Goal: Task Accomplishment & Management: Use online tool/utility

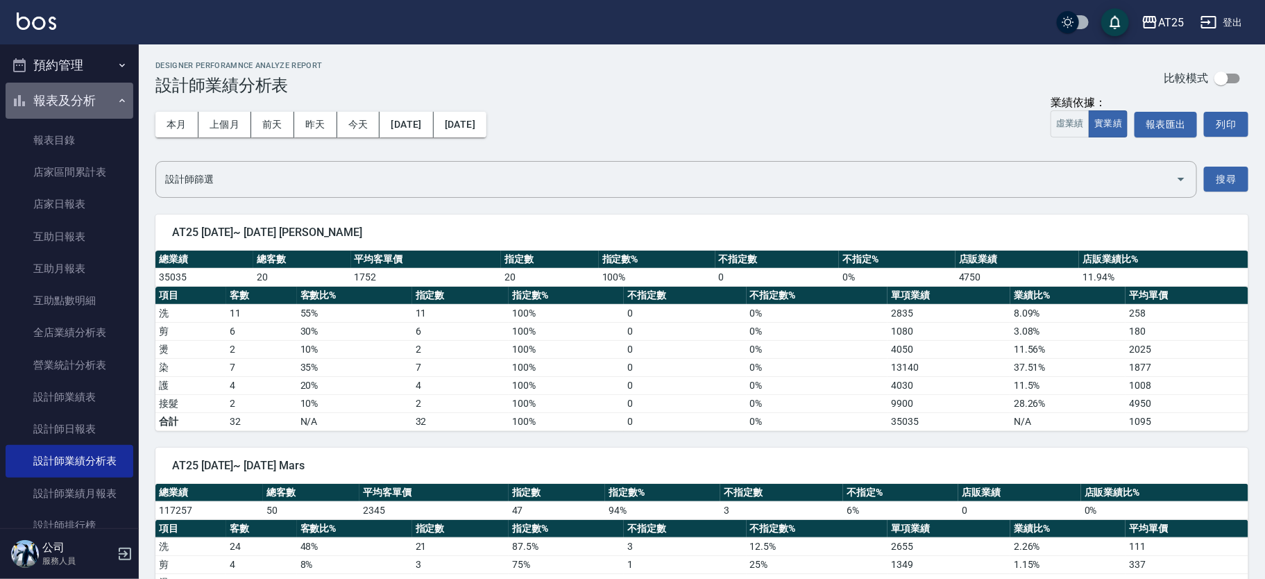
drag, startPoint x: 0, startPoint y: 0, endPoint x: 97, endPoint y: 98, distance: 137.9
click at [97, 98] on button "報表及分析" at bounding box center [70, 101] width 128 height 36
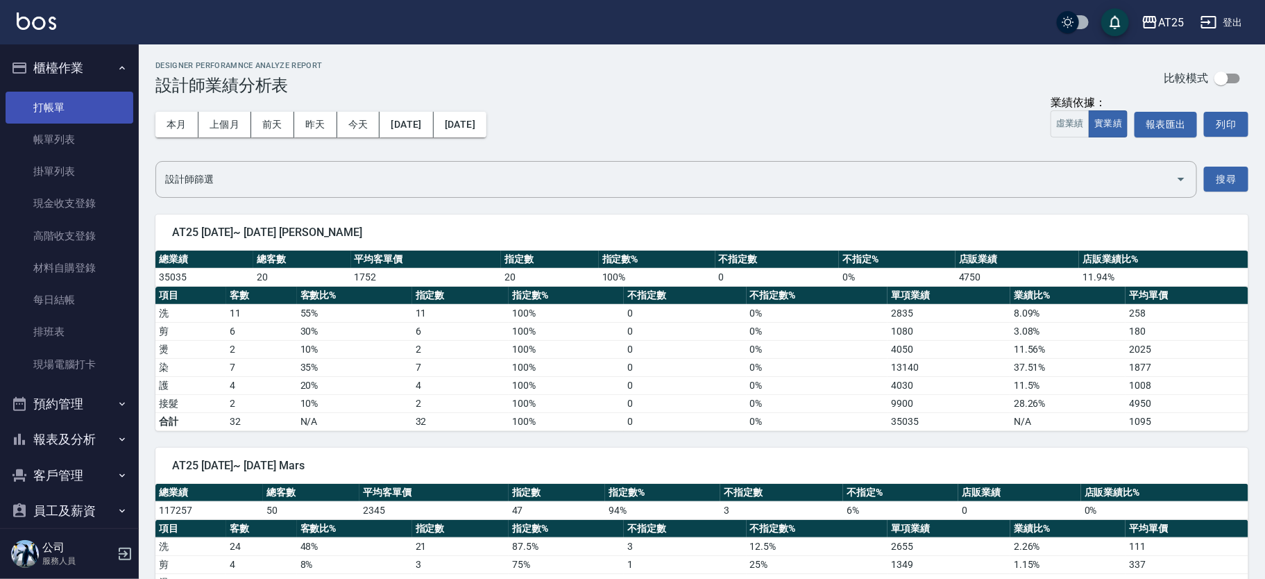
drag, startPoint x: 115, startPoint y: 64, endPoint x: 115, endPoint y: 93, distance: 29.1
click at [117, 64] on icon "button" at bounding box center [122, 67] width 11 height 11
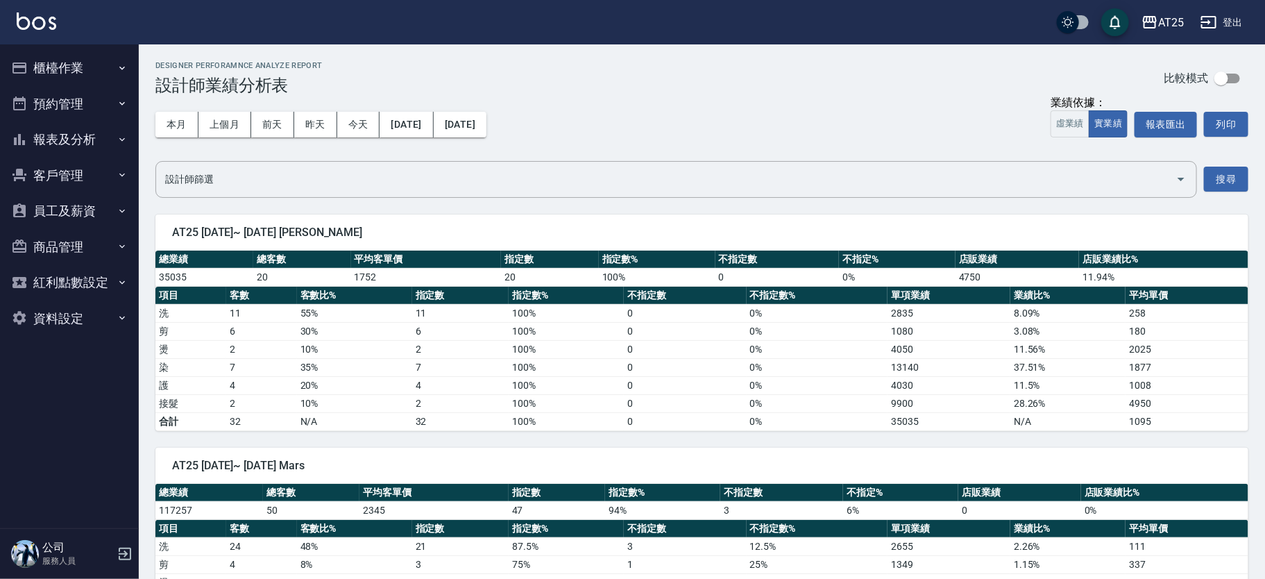
click at [96, 137] on button "報表及分析" at bounding box center [70, 139] width 128 height 36
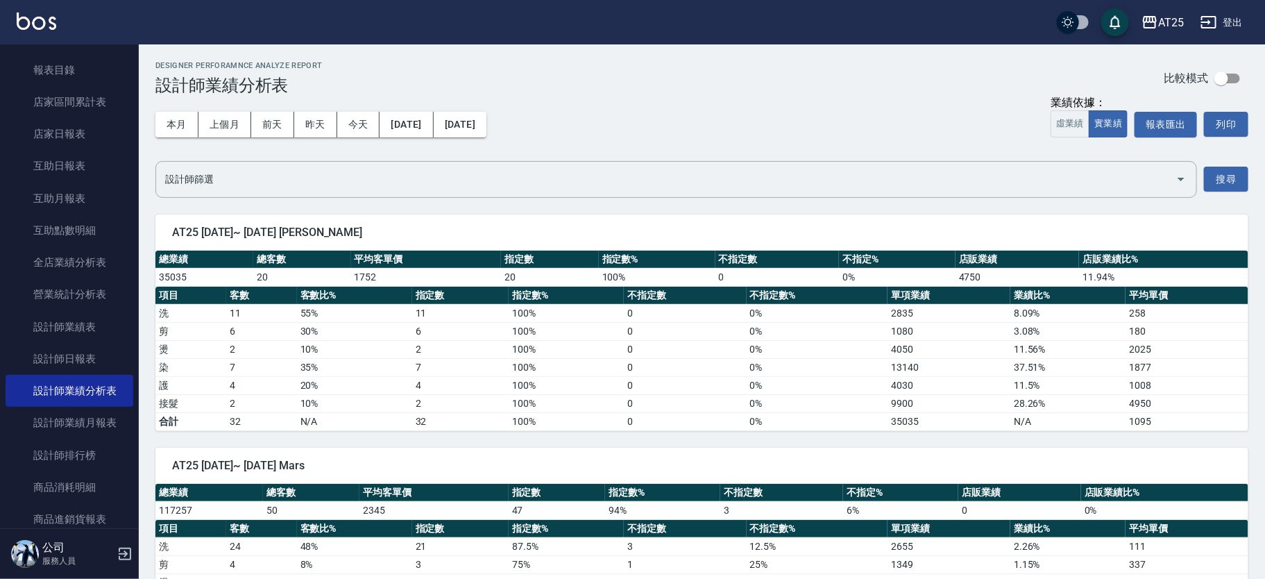
scroll to position [110, 0]
drag, startPoint x: 80, startPoint y: 339, endPoint x: 76, endPoint y: 355, distance: 16.5
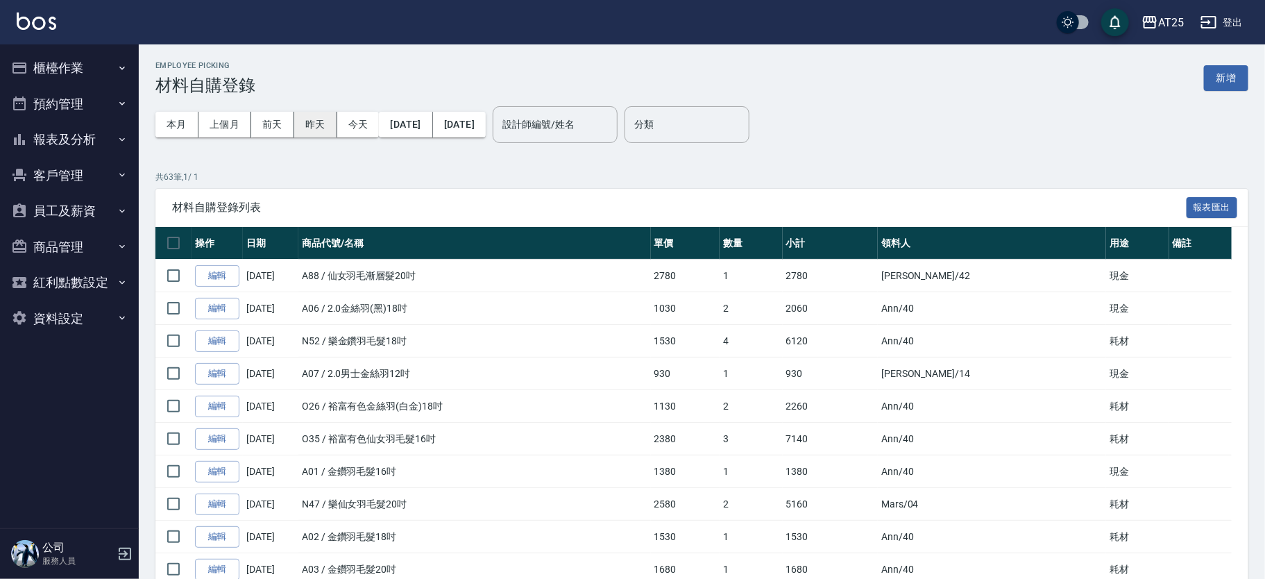
click at [323, 128] on button "昨天" at bounding box center [315, 125] width 43 height 26
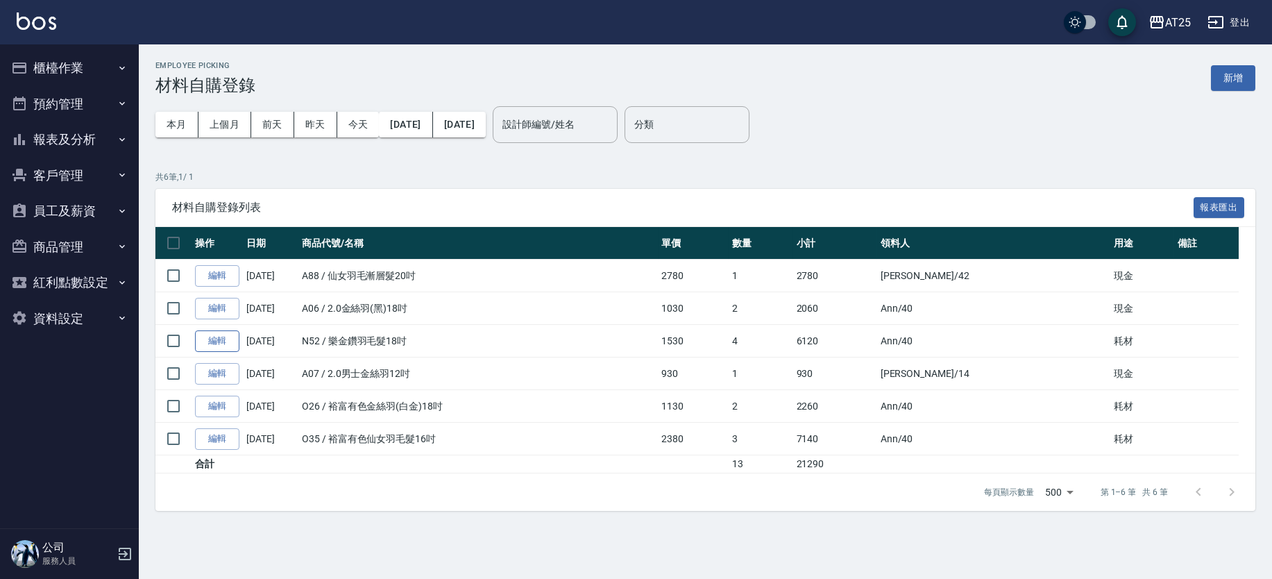
click at [211, 340] on link "編輯" at bounding box center [217, 341] width 44 height 22
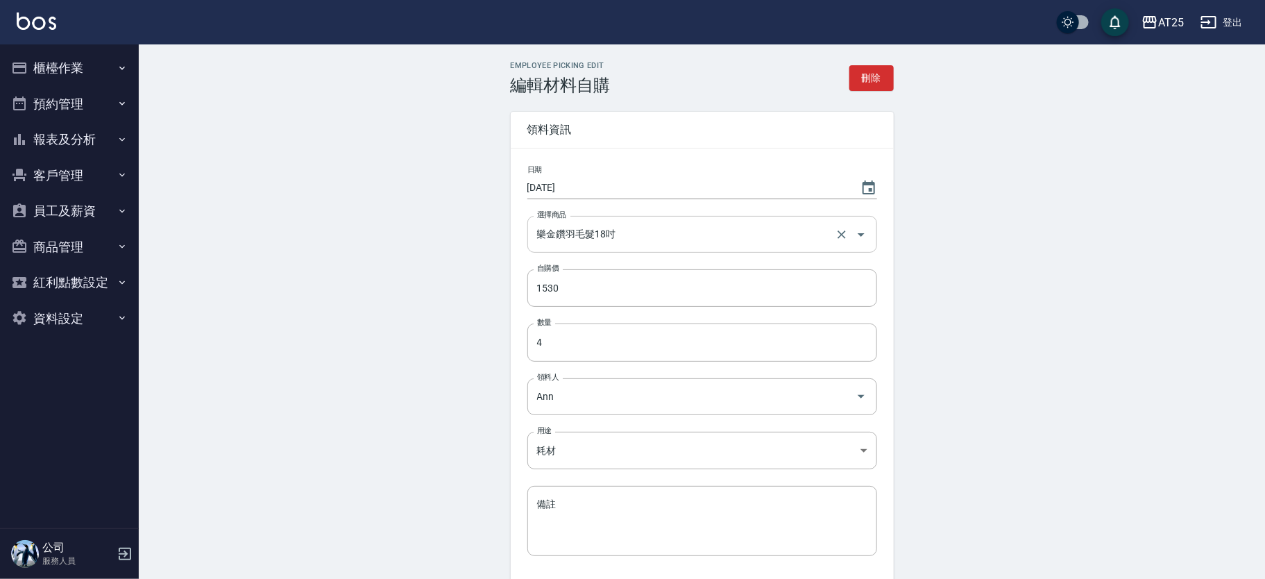
click at [564, 230] on input "樂金鑽羽毛髮18吋" at bounding box center [683, 234] width 298 height 24
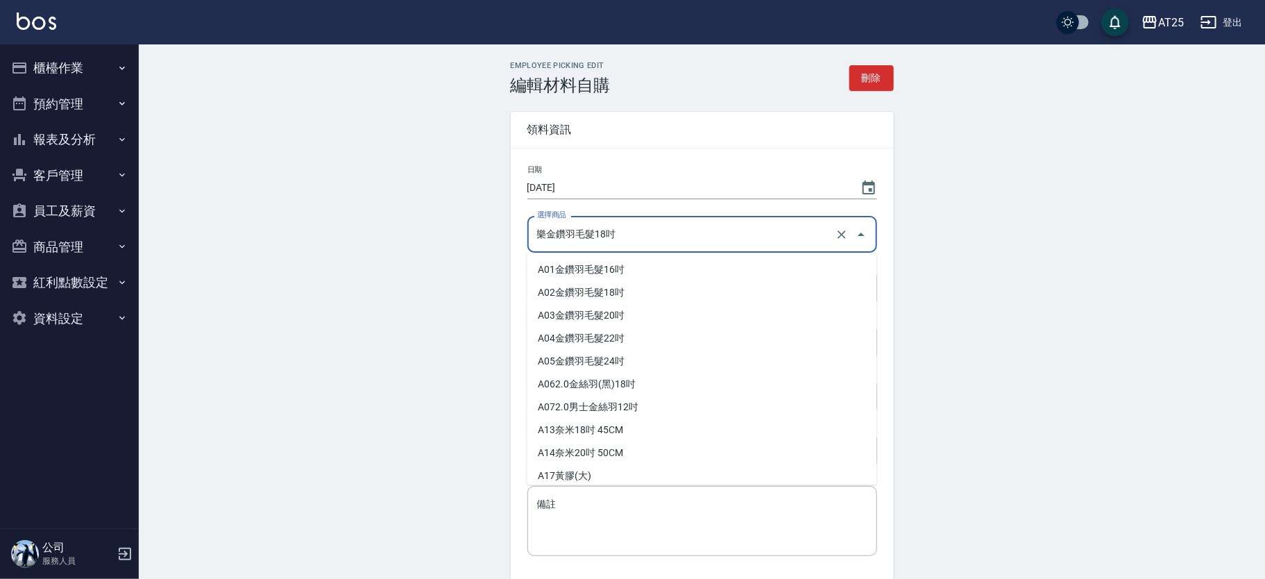
scroll to position [10490, 0]
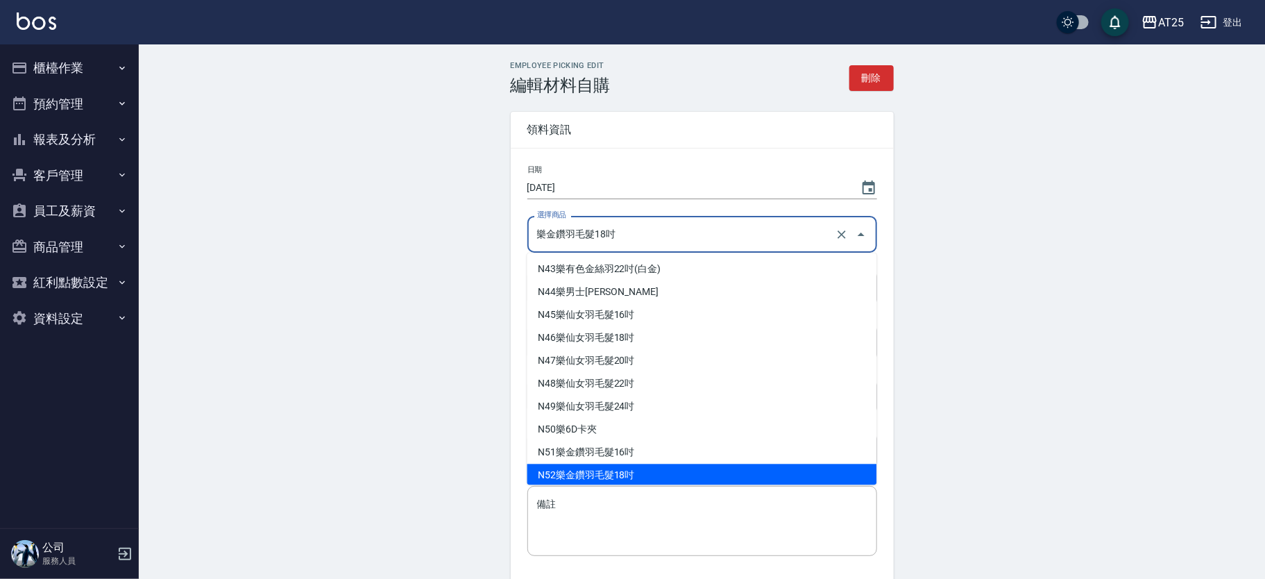
click at [564, 230] on input "樂金鑽羽毛髮18吋" at bounding box center [683, 234] width 298 height 24
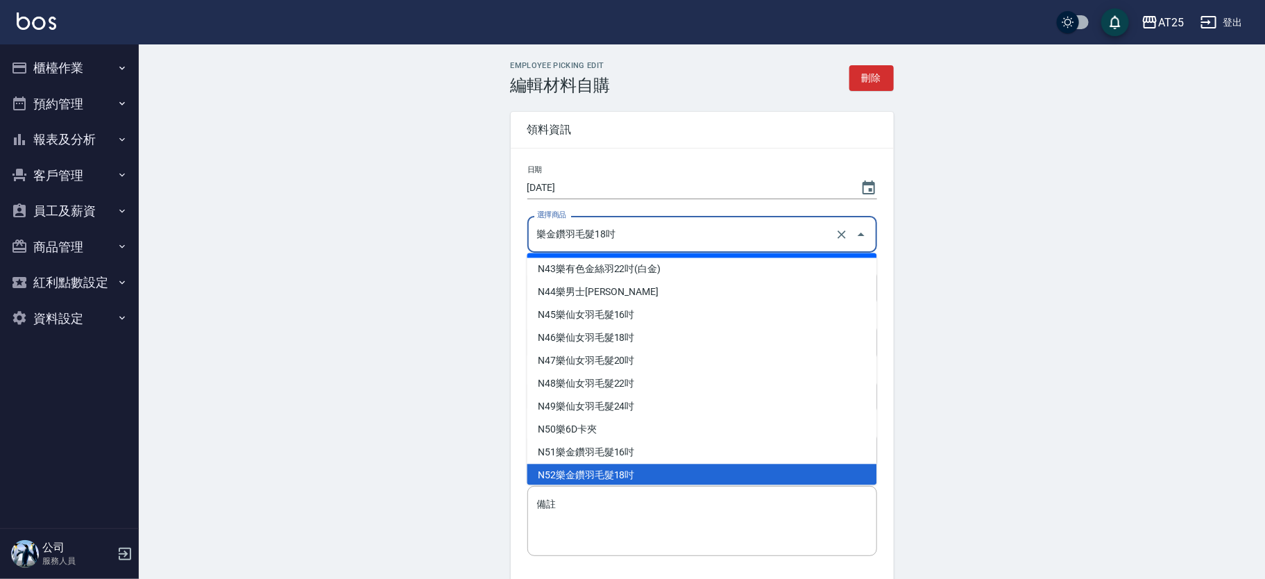
drag, startPoint x: 549, startPoint y: 235, endPoint x: 539, endPoint y: 234, distance: 9.7
click at [539, 234] on input "樂金鑽羽毛髮18吋" at bounding box center [683, 234] width 298 height 24
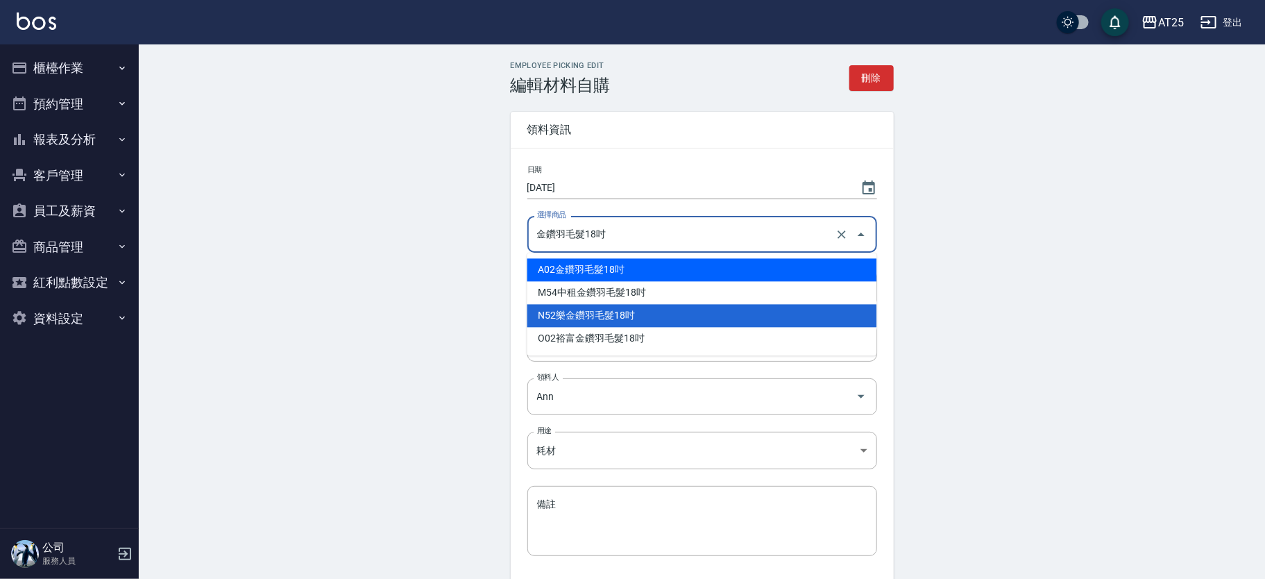
click at [620, 266] on li "A02 金鑽羽毛髮18吋" at bounding box center [702, 270] width 350 height 23
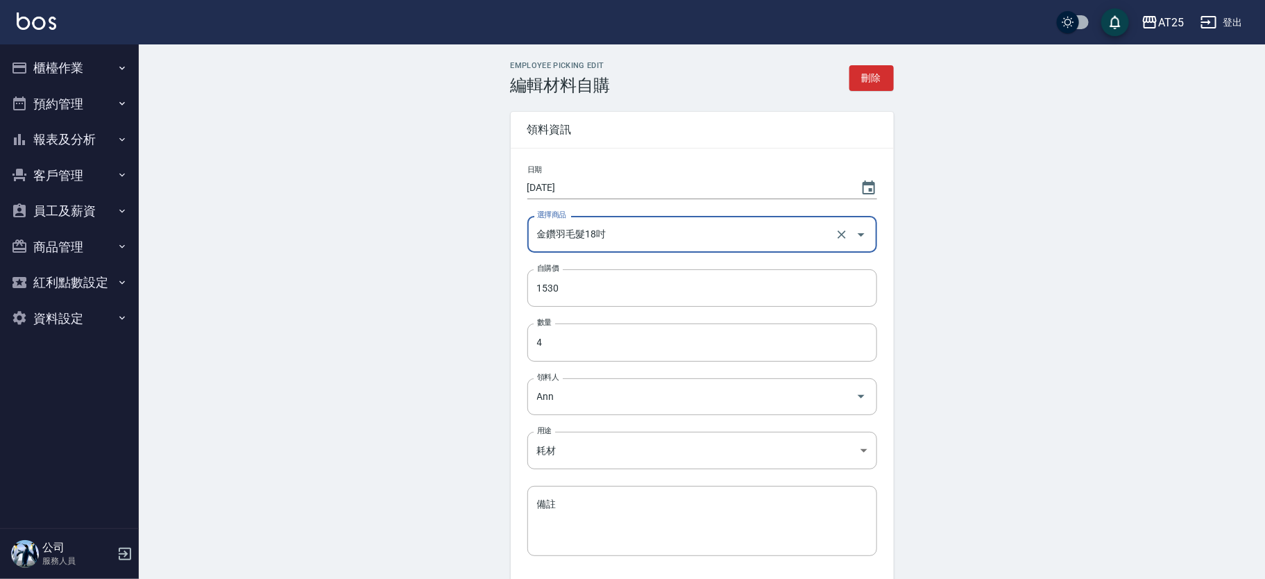
type input "金鑽羽毛髮18吋"
click at [1081, 345] on div "Employee Picking Edit 編輯材料自購 刪除 領料資訊 日期 2025/08/22 選擇商品 金鑽羽毛髮18吋 選擇商品 自購價 1530 …" at bounding box center [702, 364] width 1126 height 641
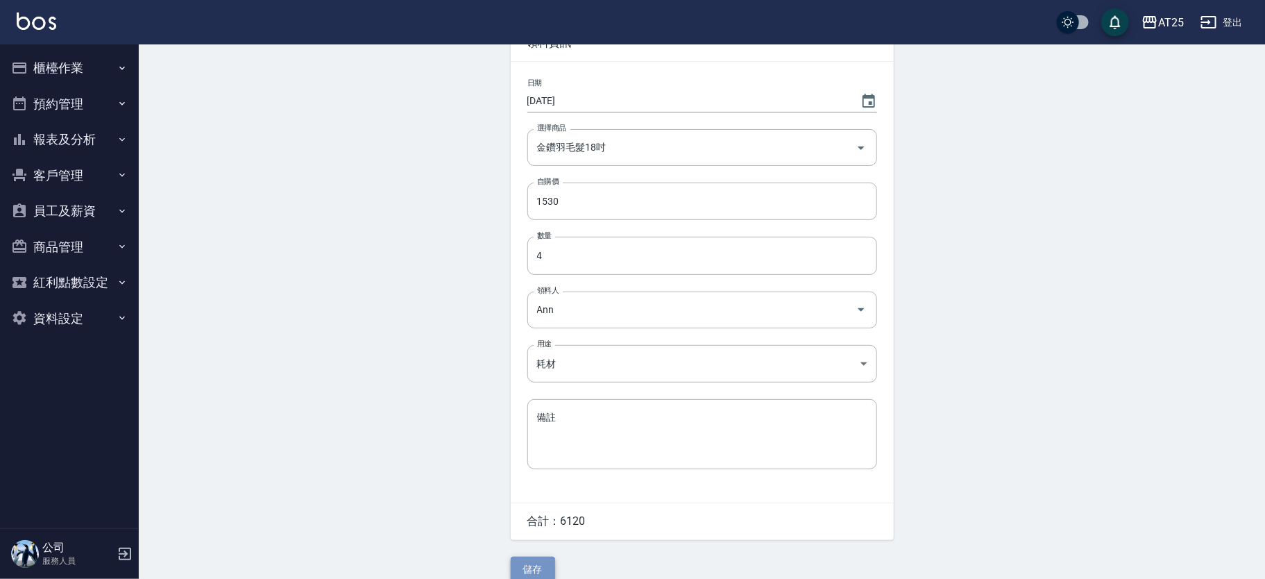
click at [540, 567] on button "儲存" at bounding box center [533, 570] width 44 height 26
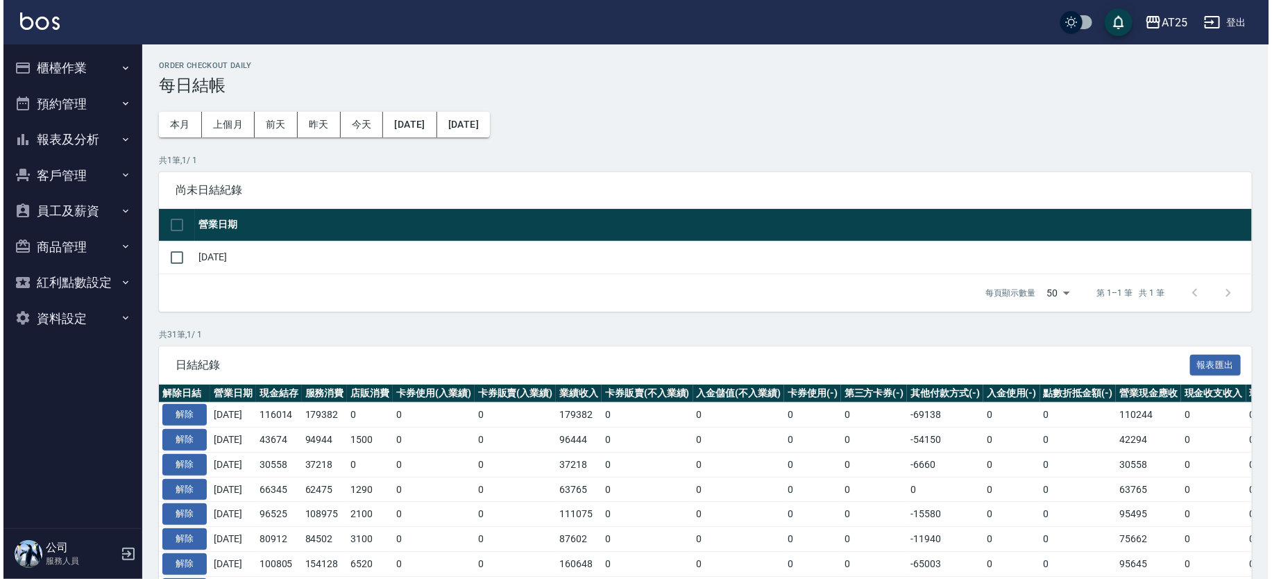
scroll to position [58, 0]
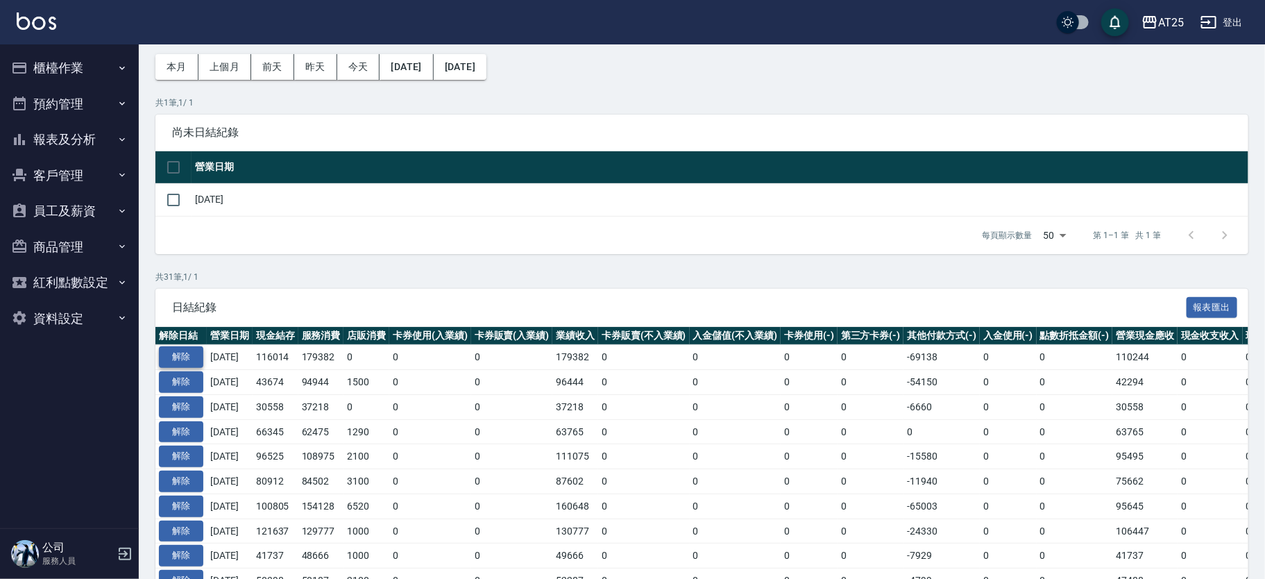
click at [192, 350] on button "解除" at bounding box center [181, 357] width 44 height 22
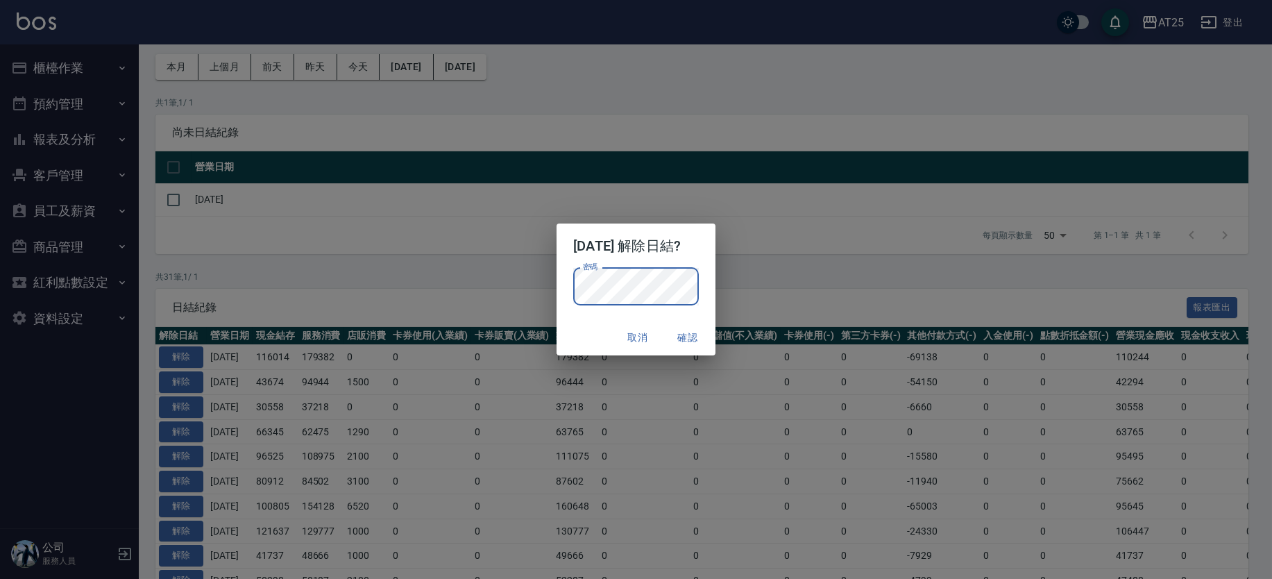
click at [704, 336] on button "確認" at bounding box center [688, 338] width 44 height 26
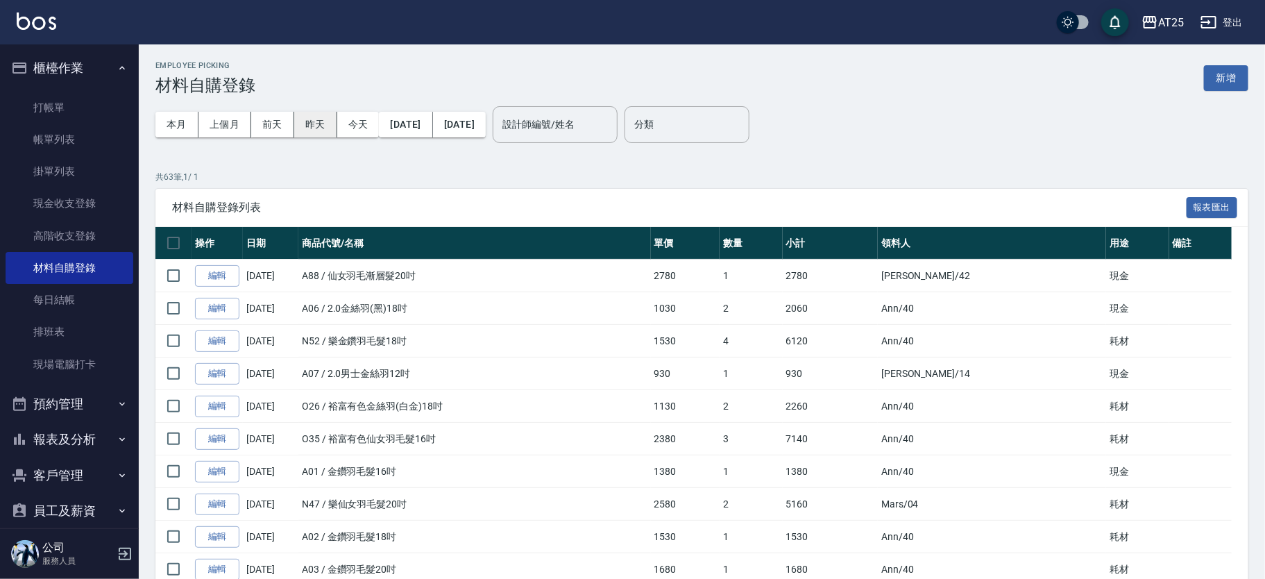
click at [319, 128] on button "昨天" at bounding box center [315, 125] width 43 height 26
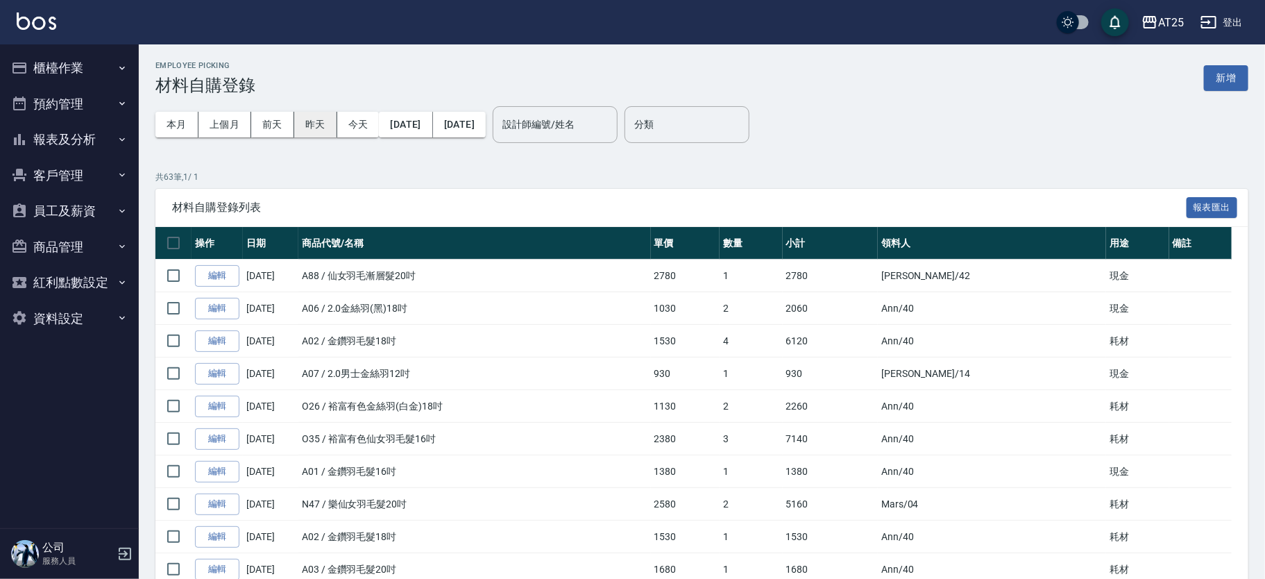
click at [310, 123] on button "昨天" at bounding box center [315, 125] width 43 height 26
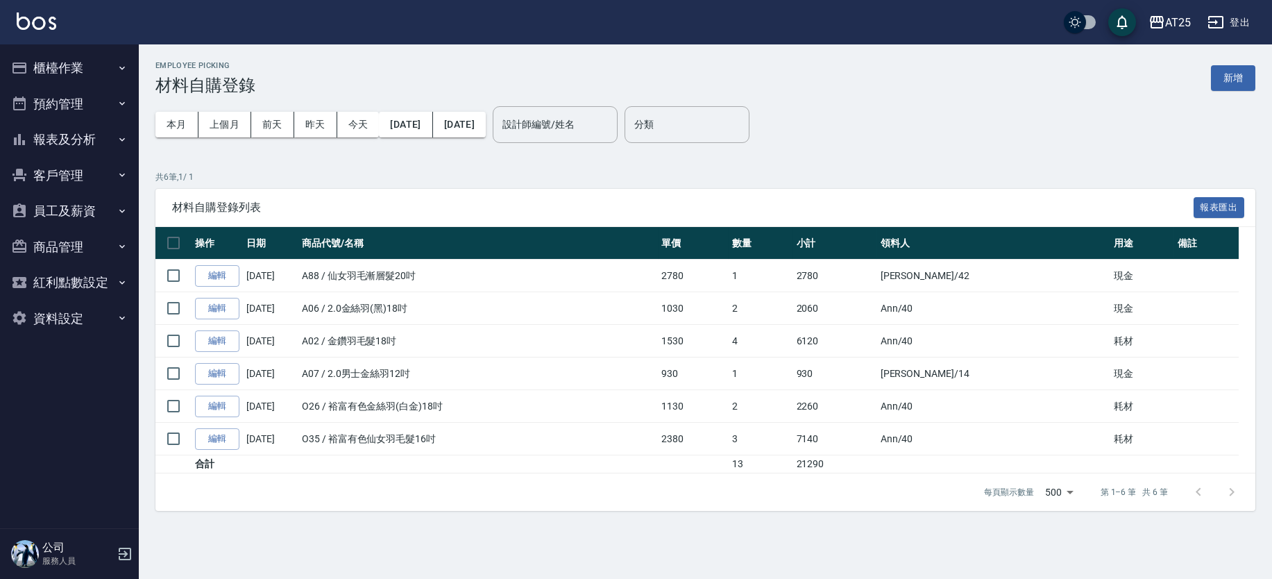
click at [99, 58] on button "櫃檯作業" at bounding box center [70, 68] width 128 height 36
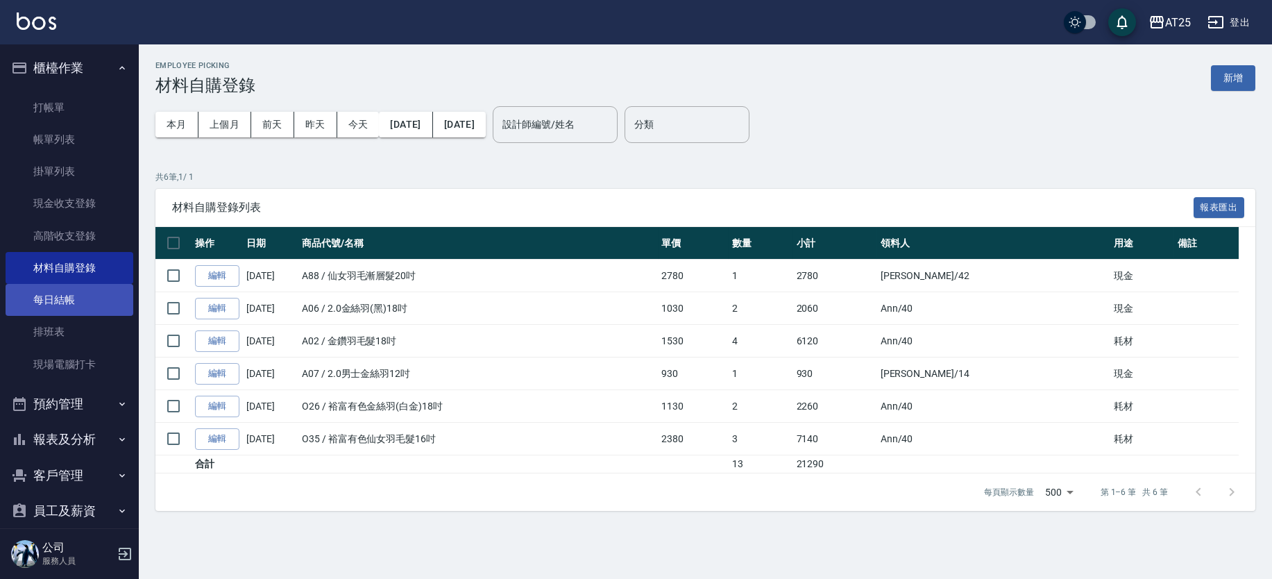
click at [105, 286] on link "每日結帳" at bounding box center [70, 300] width 128 height 32
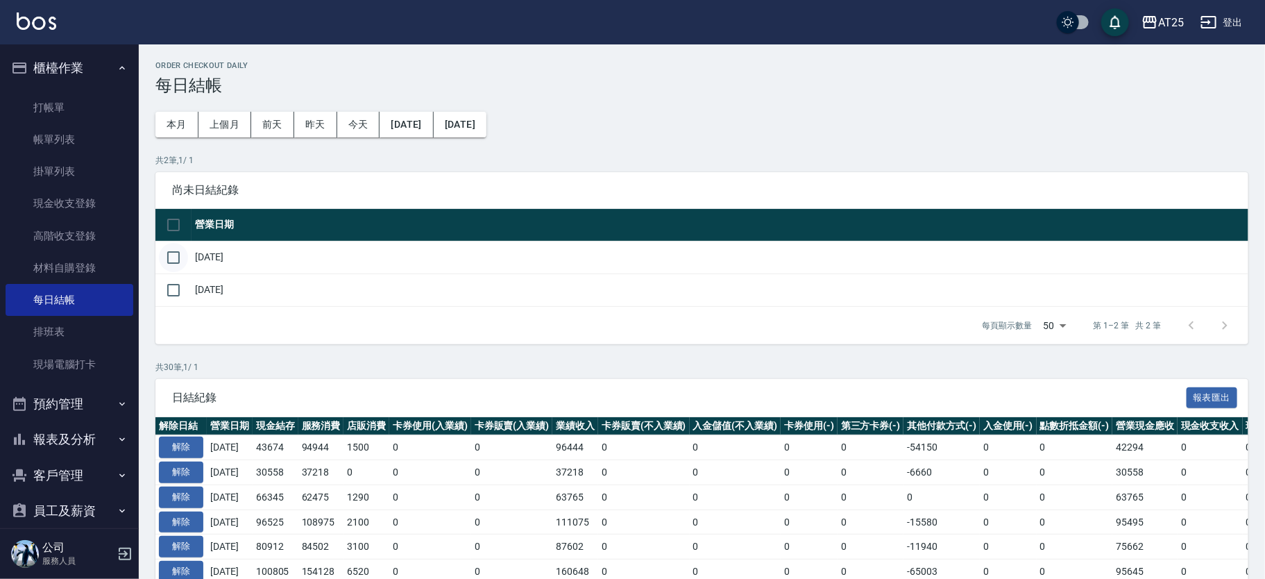
click at [179, 250] on input "checkbox" at bounding box center [173, 257] width 29 height 29
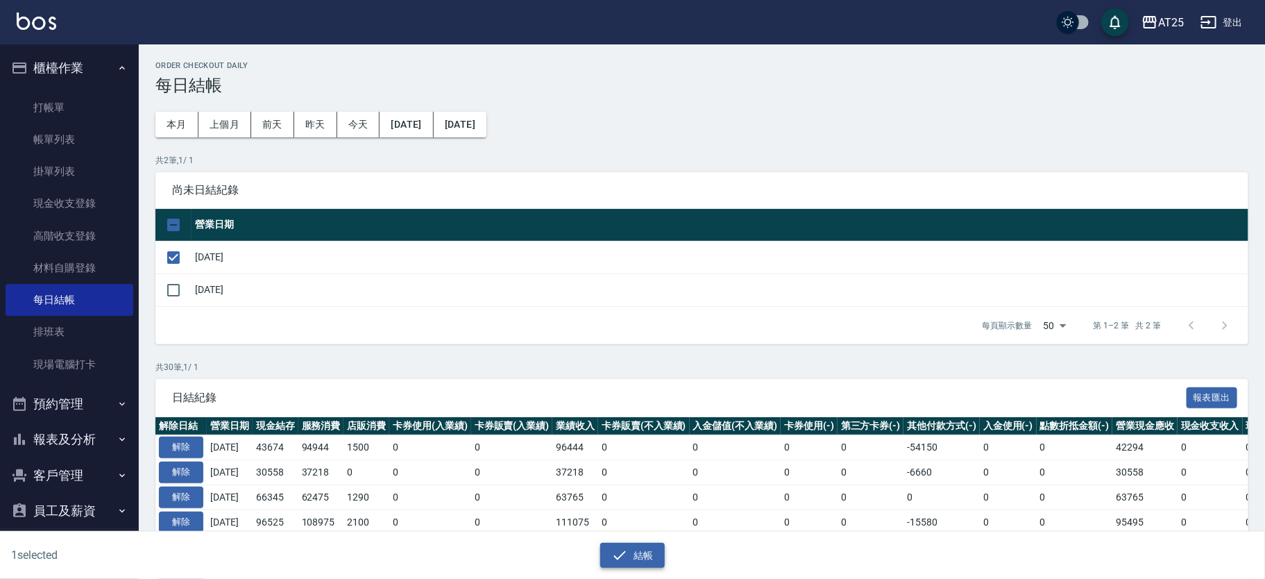
click at [652, 556] on button "結帳" at bounding box center [632, 556] width 65 height 26
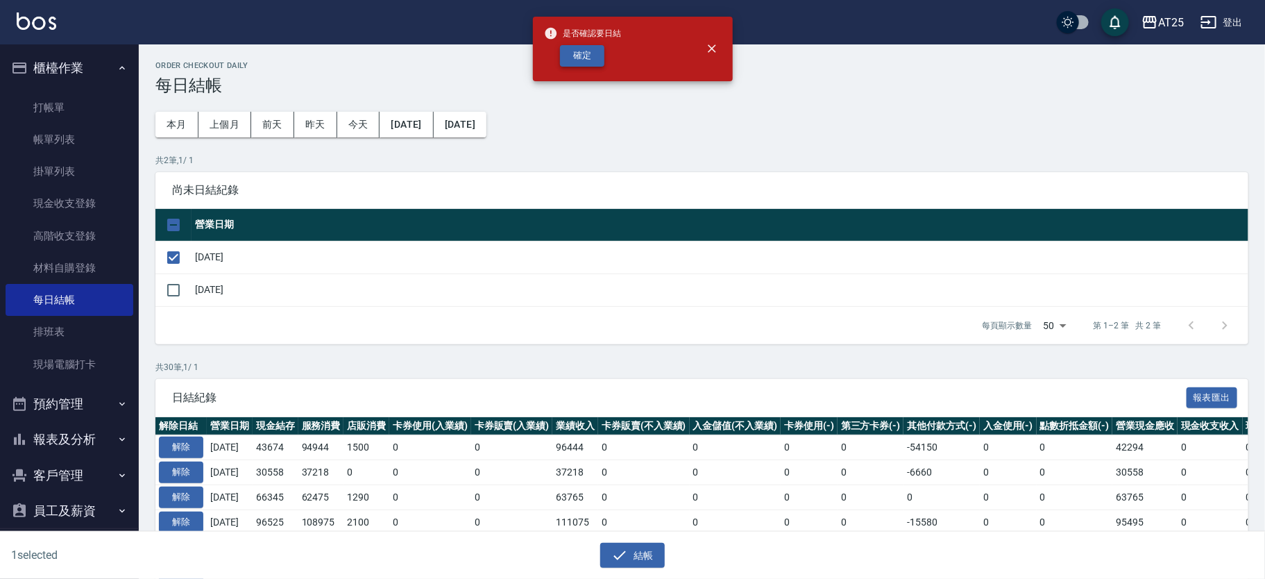
click at [570, 50] on button "確定" at bounding box center [582, 56] width 44 height 22
checkbox input "false"
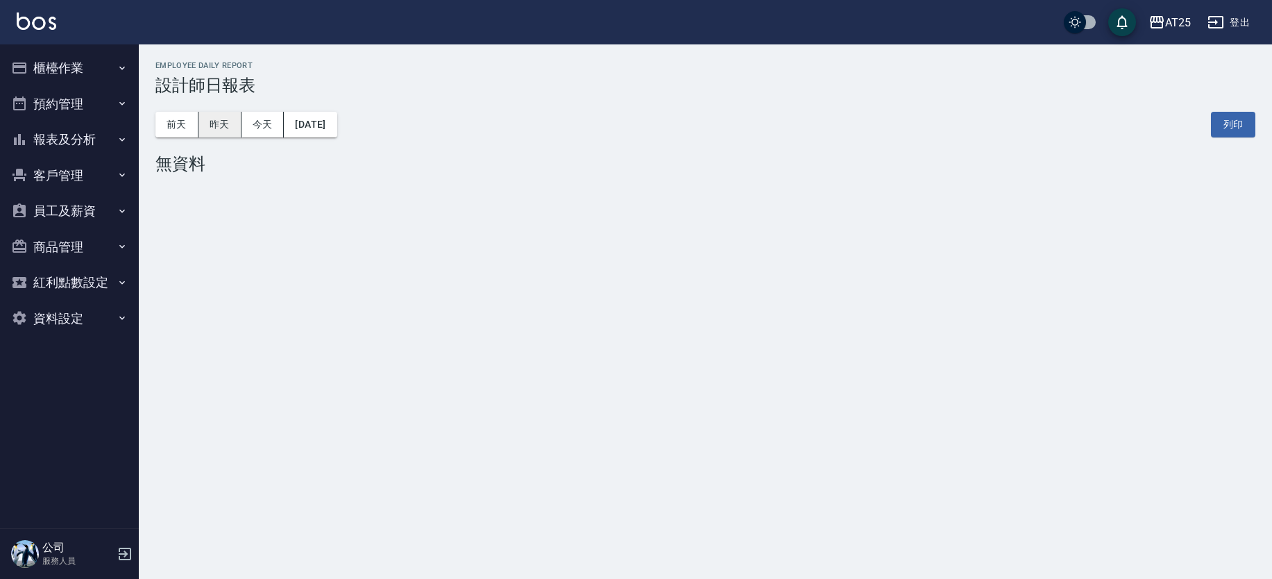
click at [230, 122] on button "昨天" at bounding box center [219, 125] width 43 height 26
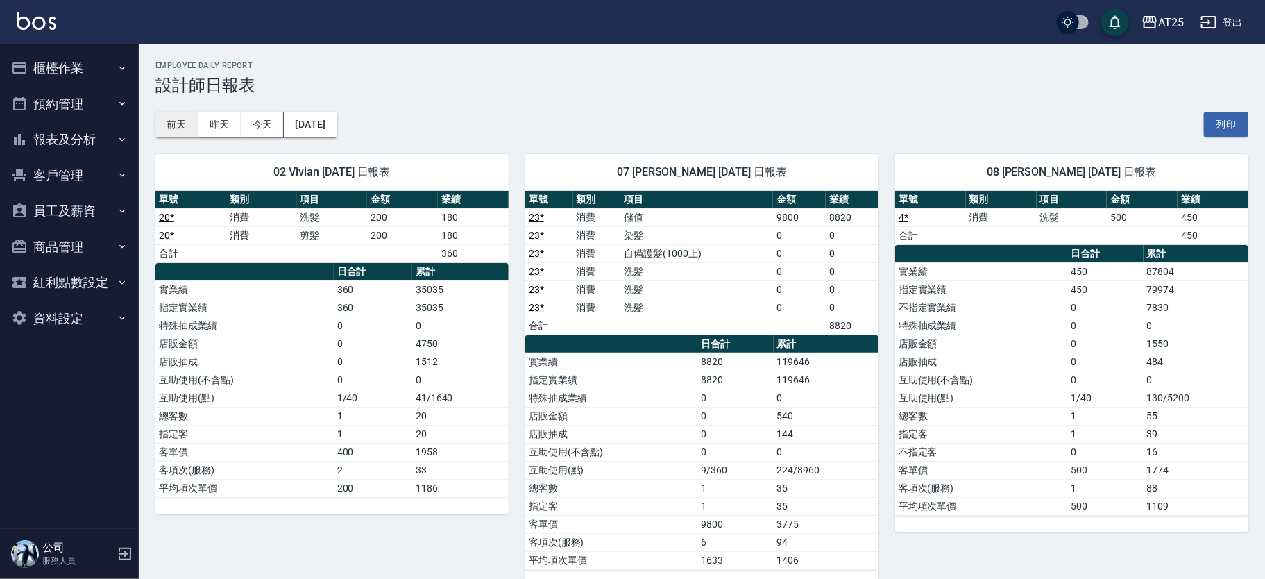
click at [186, 123] on button "前天" at bounding box center [176, 125] width 43 height 26
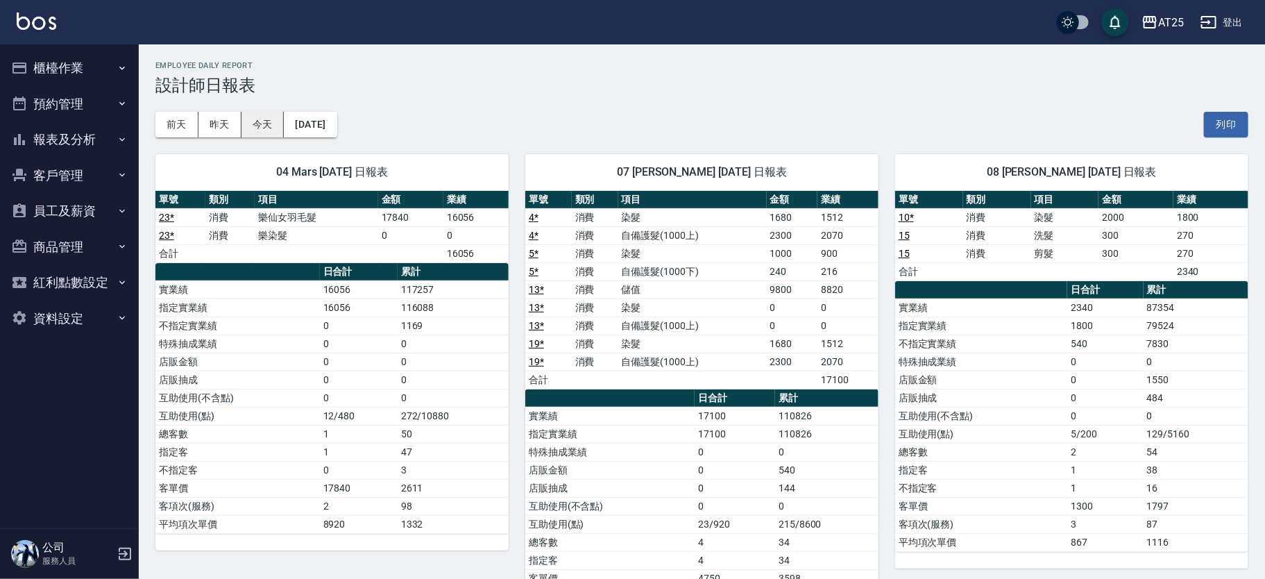
click at [271, 120] on button "今天" at bounding box center [263, 125] width 43 height 26
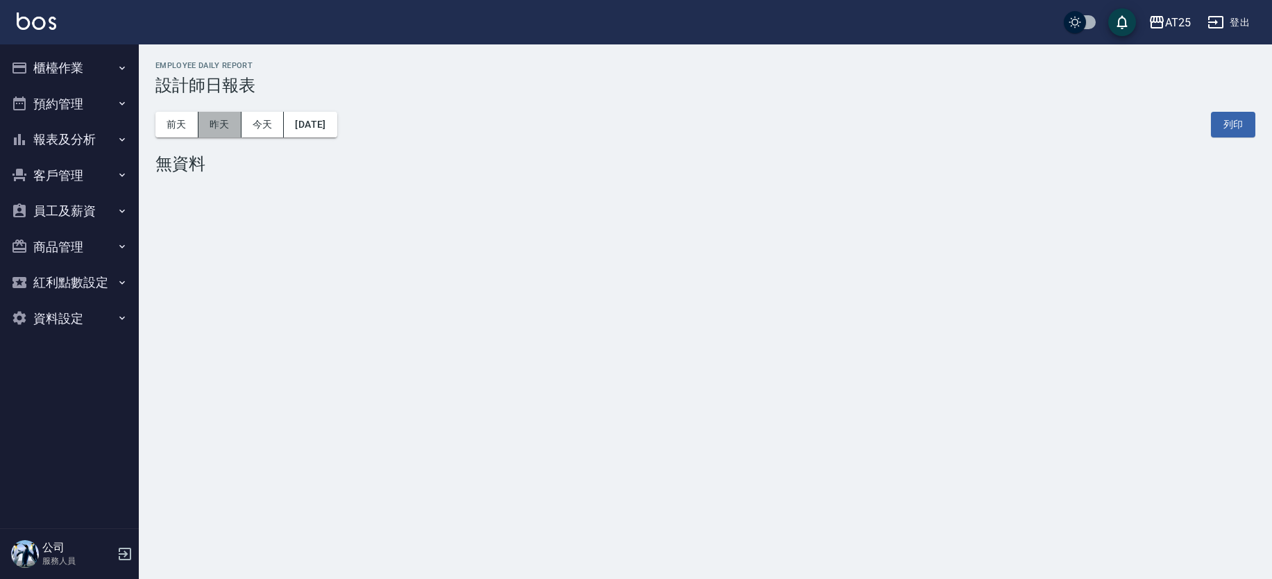
click at [221, 119] on button "昨天" at bounding box center [219, 125] width 43 height 26
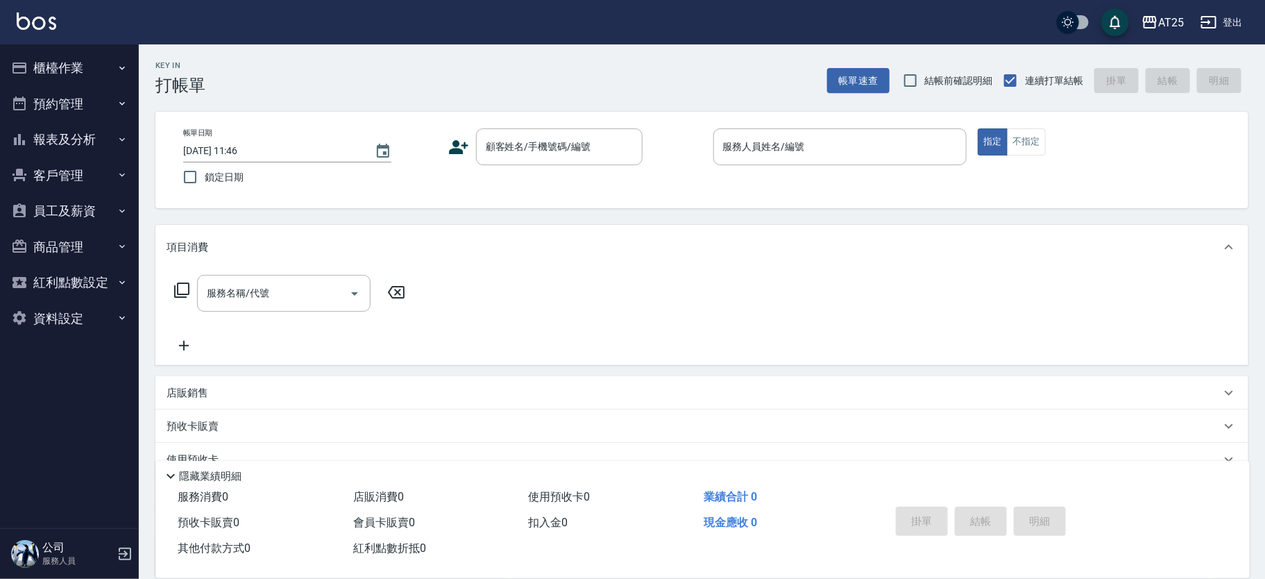
click at [185, 294] on icon at bounding box center [181, 289] width 15 height 15
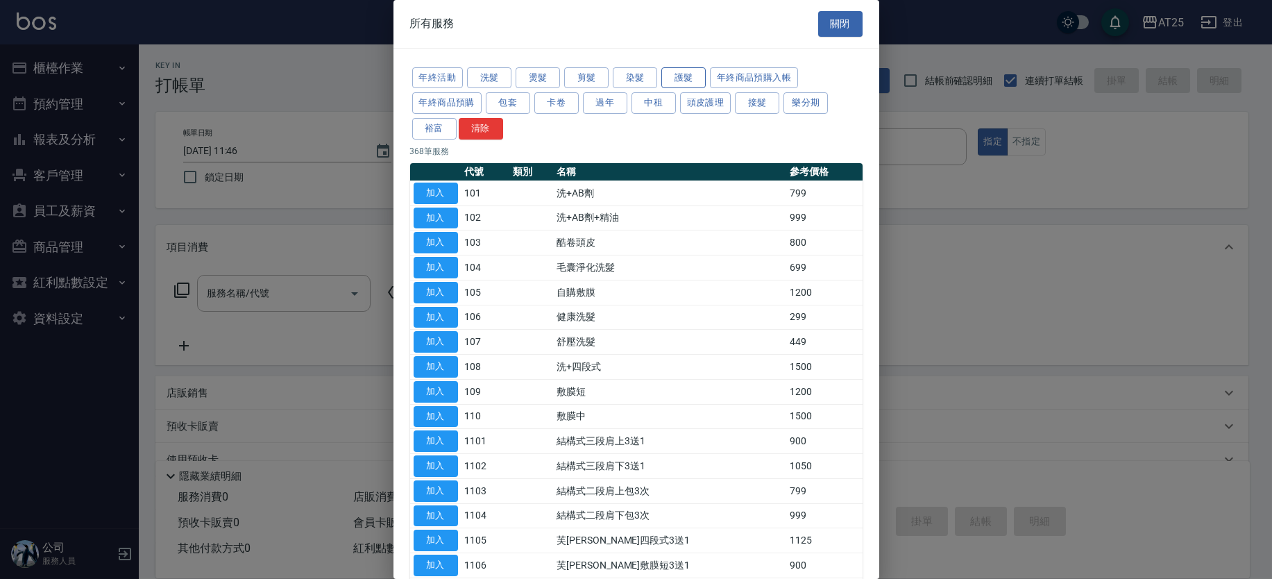
click at [674, 76] on button "護髮" at bounding box center [683, 78] width 44 height 22
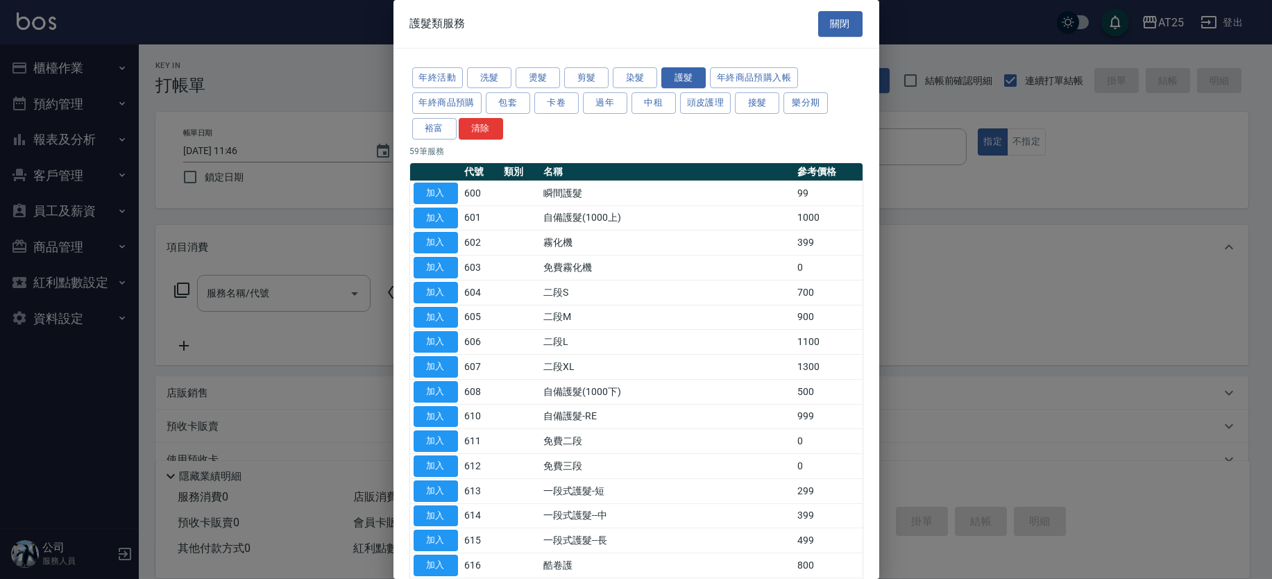
scroll to position [917, 0]
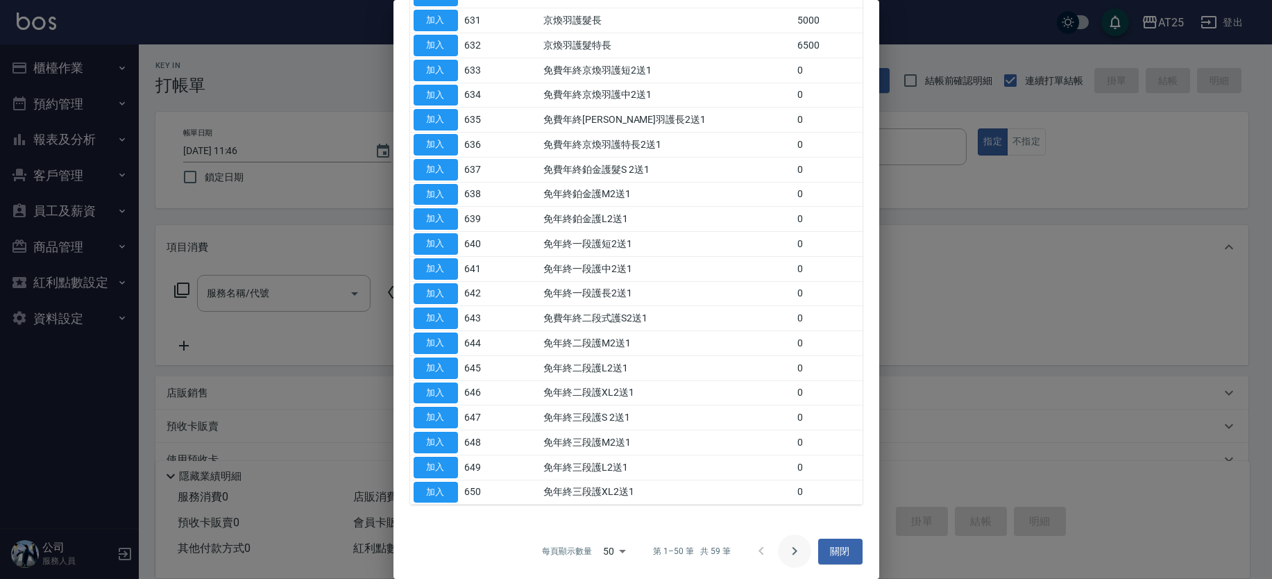
click at [792, 552] on icon "Go to next page" at bounding box center [794, 551] width 5 height 8
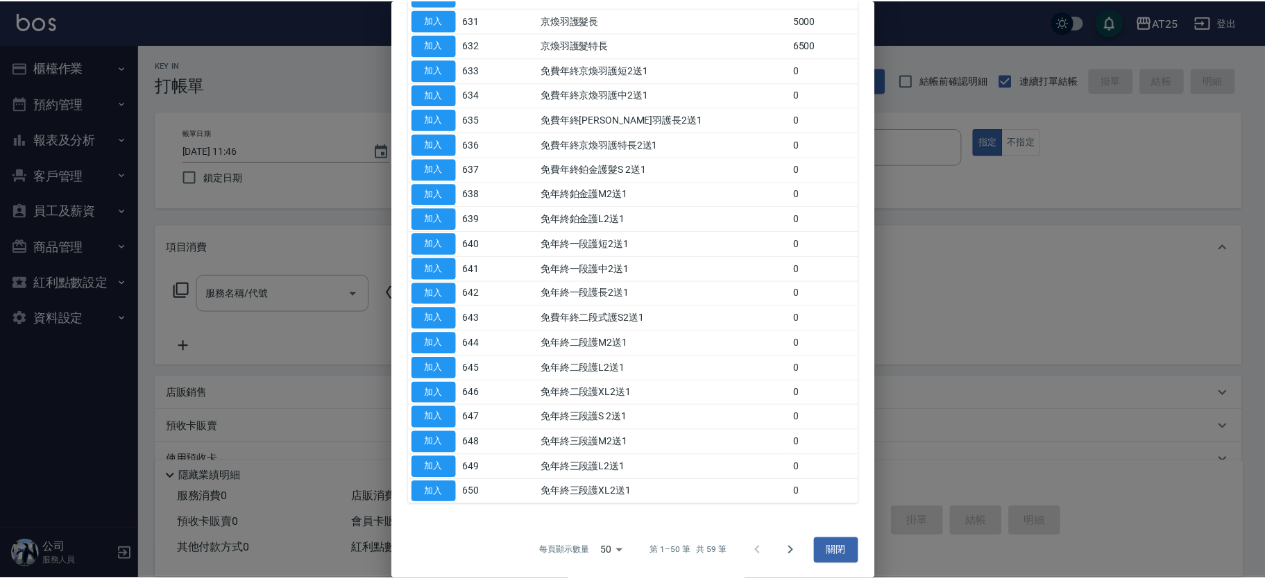
scroll to position [0, 0]
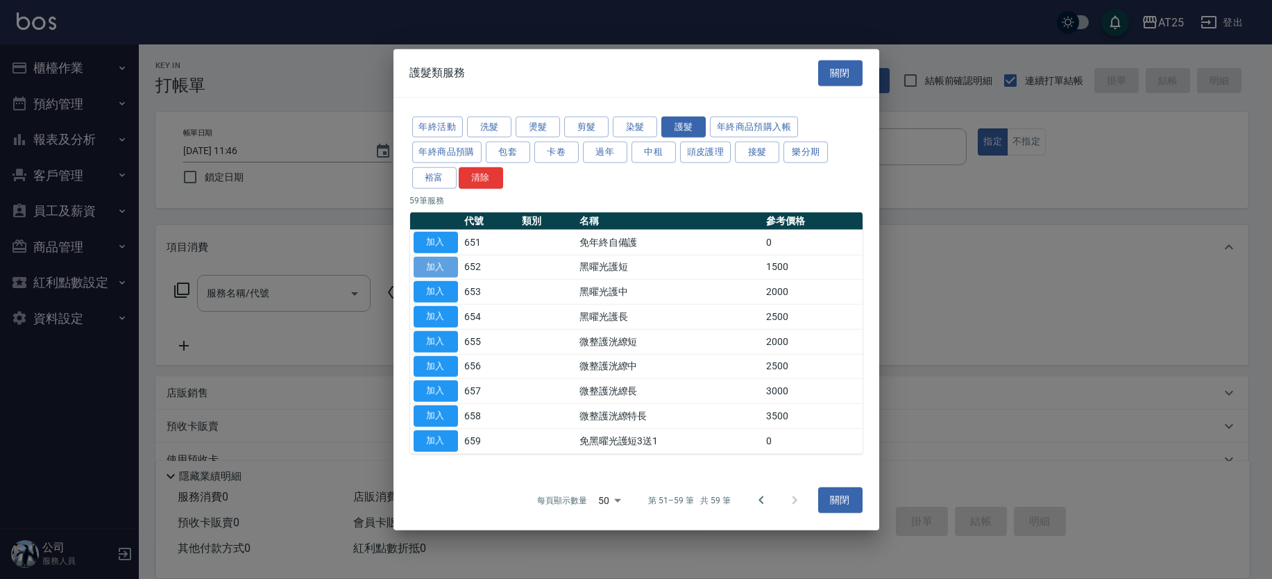
click at [443, 262] on button "加入" at bounding box center [436, 267] width 44 height 22
type input "黑曜光護短(652)"
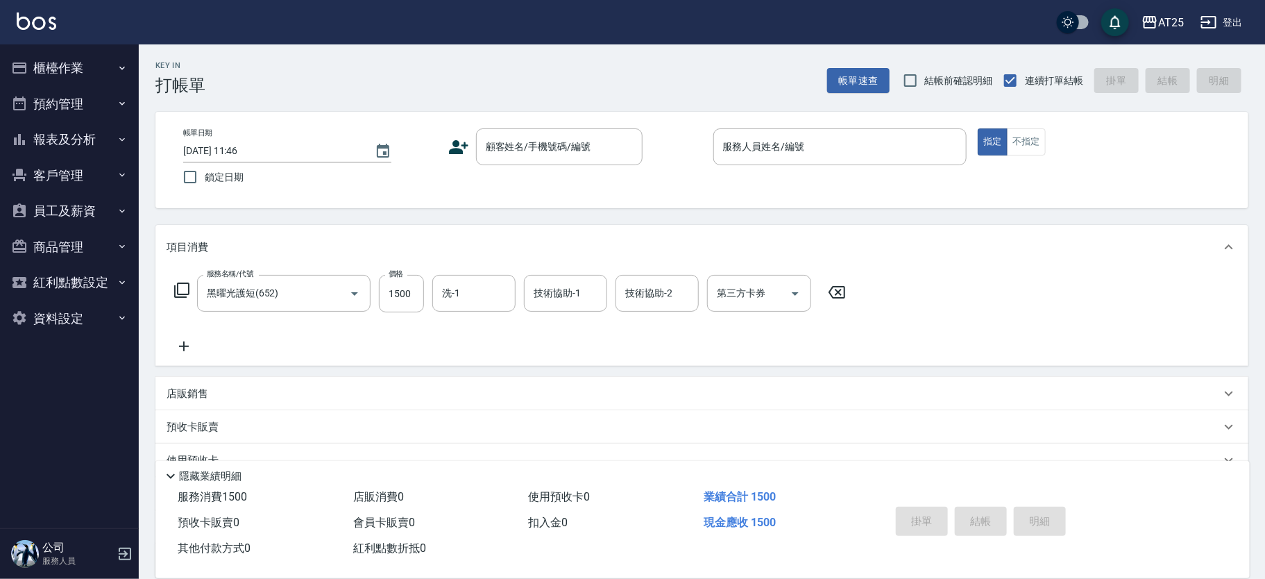
click at [180, 283] on icon at bounding box center [181, 289] width 15 height 15
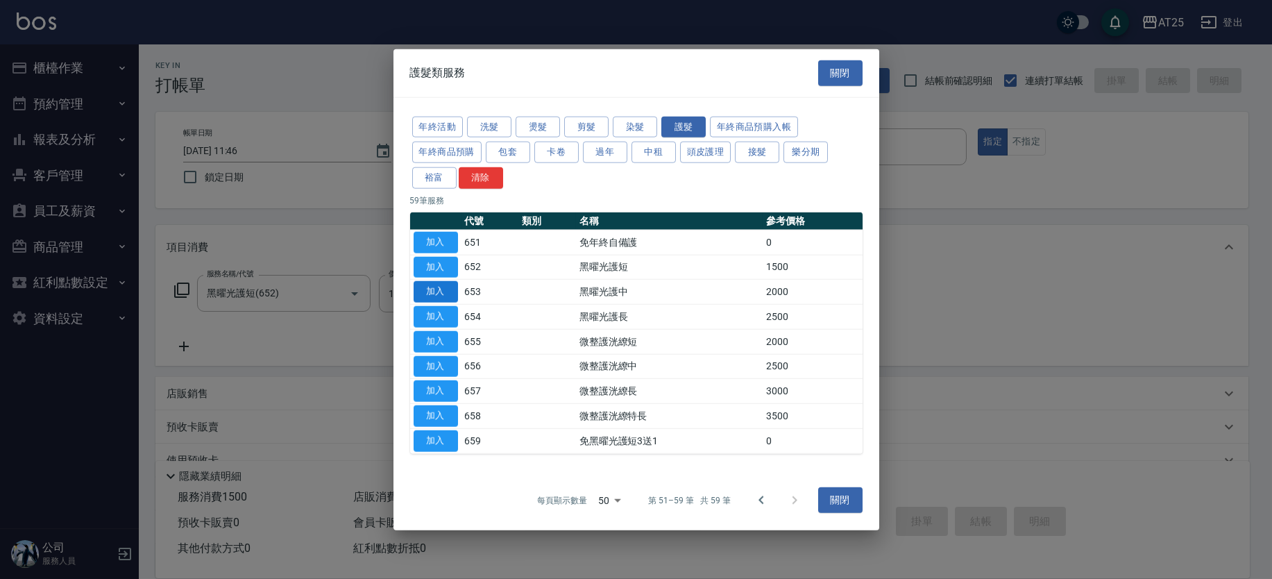
click at [441, 286] on button "加入" at bounding box center [436, 292] width 44 height 22
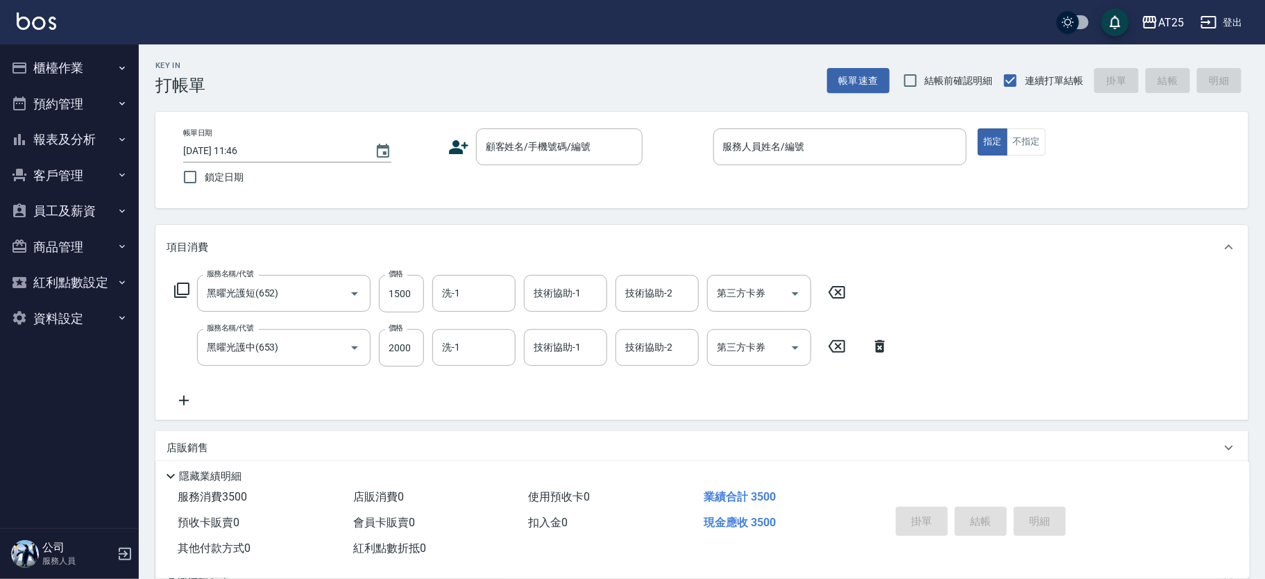
click at [172, 287] on div "服務名稱/代號 黑曜光護短(652) 服務名稱/代號 價格 1500 價格 洗-1 洗-1 技術協助-1 技術協助-1 技術協助-2 技術協助-2 第三方卡券…" at bounding box center [511, 293] width 688 height 37
click at [178, 284] on icon at bounding box center [181, 289] width 15 height 15
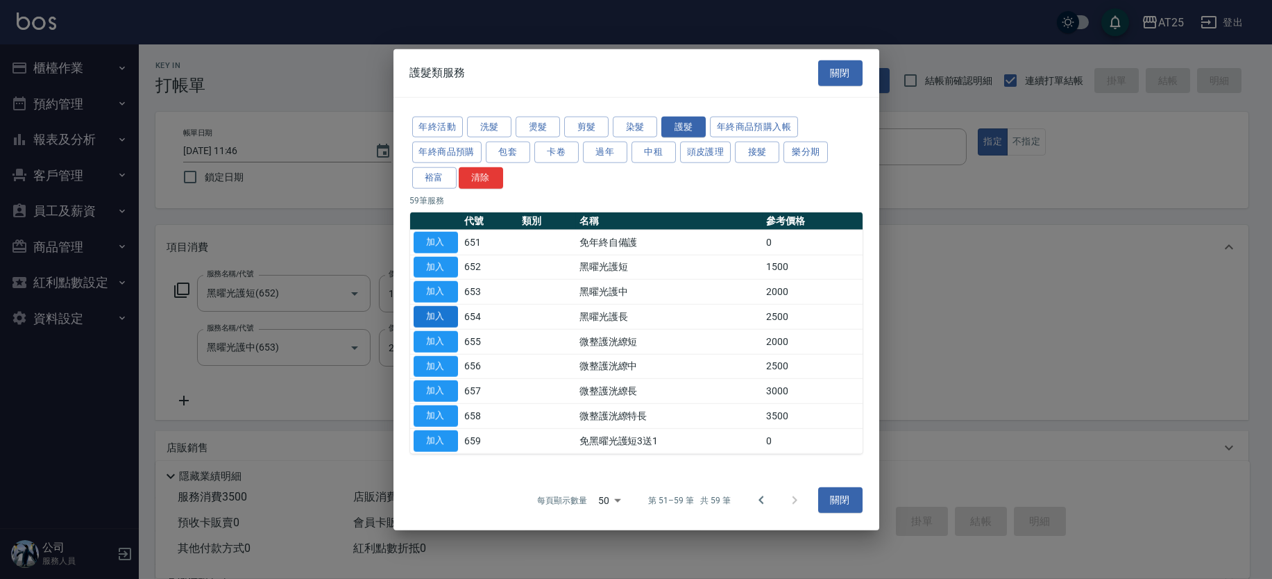
click at [441, 308] on button "加入" at bounding box center [436, 317] width 44 height 22
type input "600"
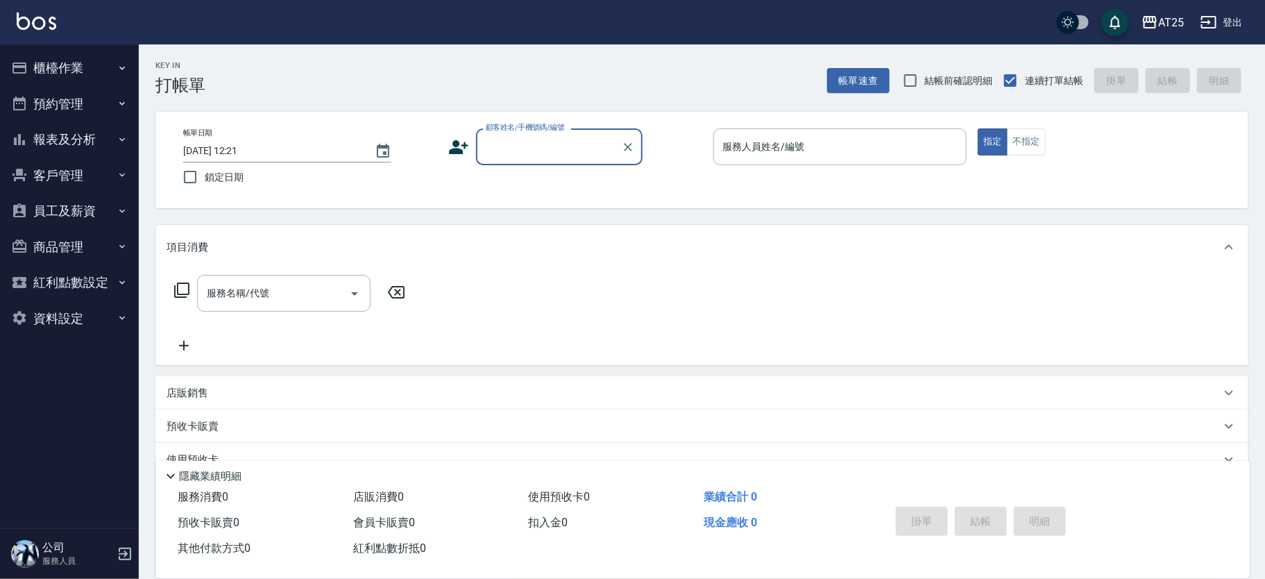
click at [549, 148] on input "顧客姓名/手機號碼/編號" at bounding box center [548, 147] width 133 height 24
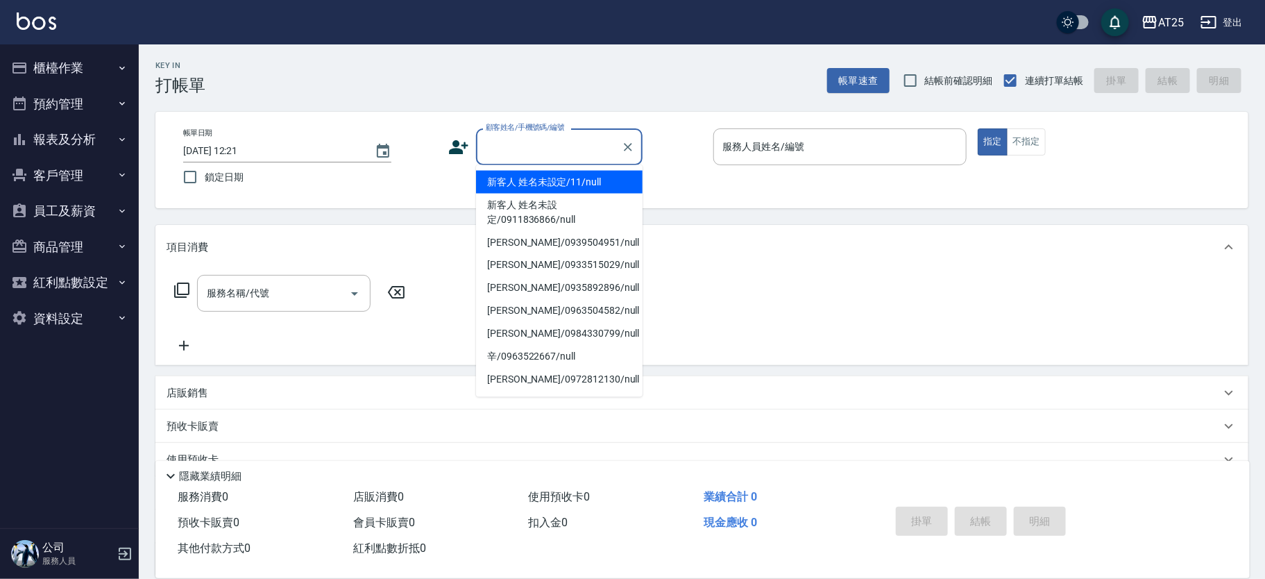
click at [584, 178] on li "新客人 姓名未設定/11/null" at bounding box center [559, 182] width 167 height 23
type input "新客人 姓名未設定/11/null"
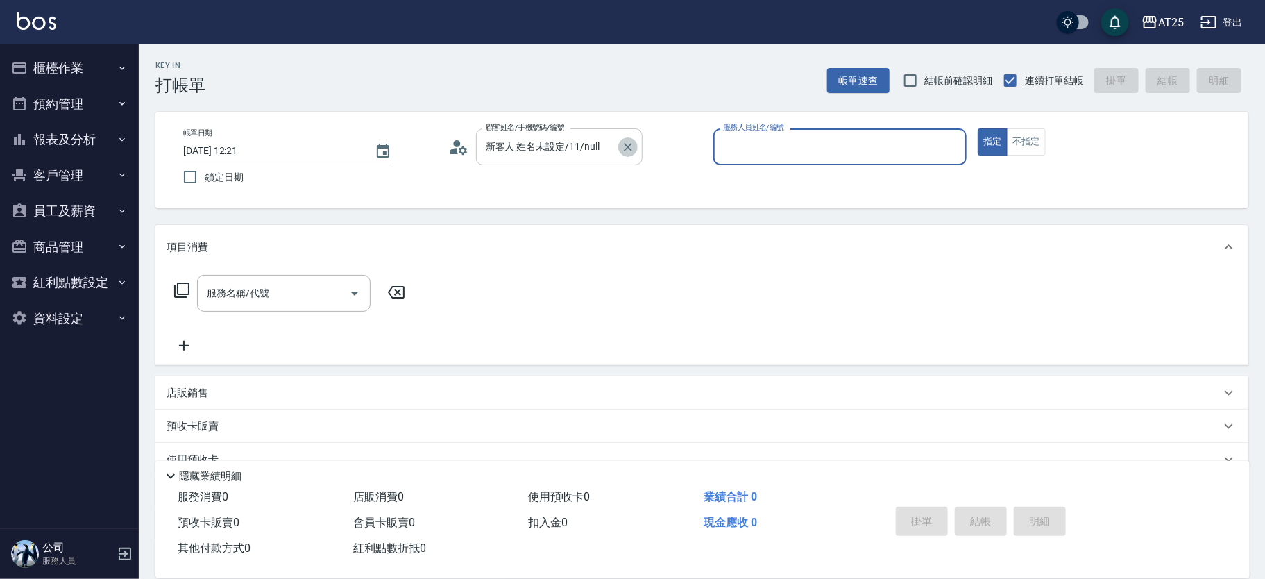
click at [626, 149] on icon "Clear" at bounding box center [628, 147] width 14 height 14
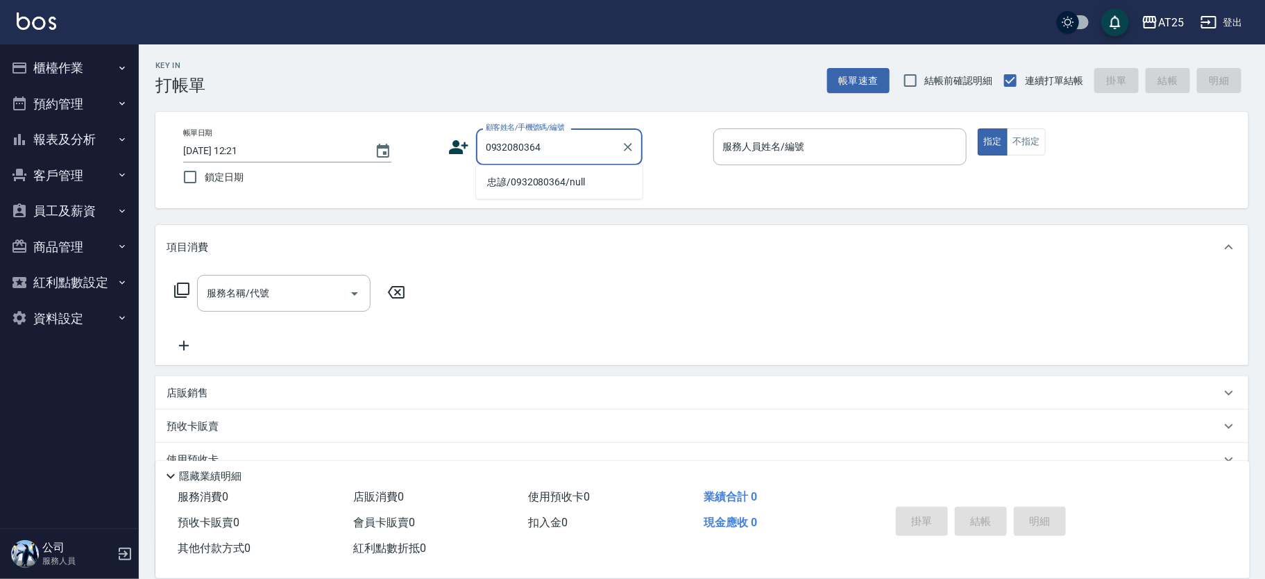
click at [567, 180] on li "忠諺/0932080364/null" at bounding box center [559, 182] width 167 height 23
type input "忠諺/0932080364/null"
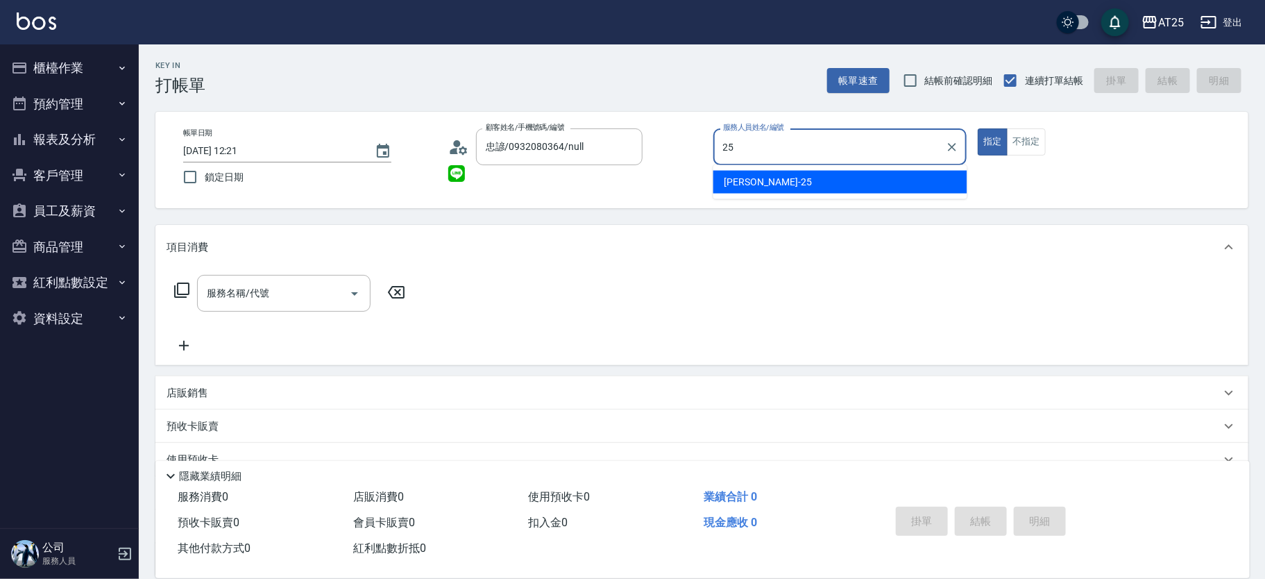
type input "[PERSON_NAME]-25"
type button "true"
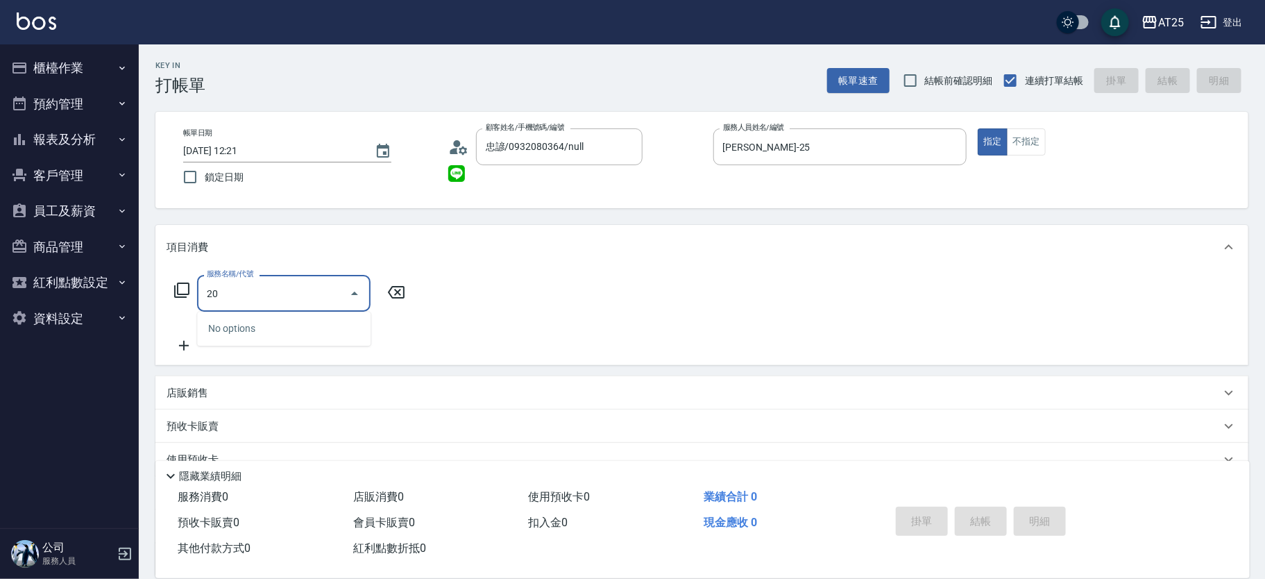
type input "201"
type input "30"
type input "洗髮(201)"
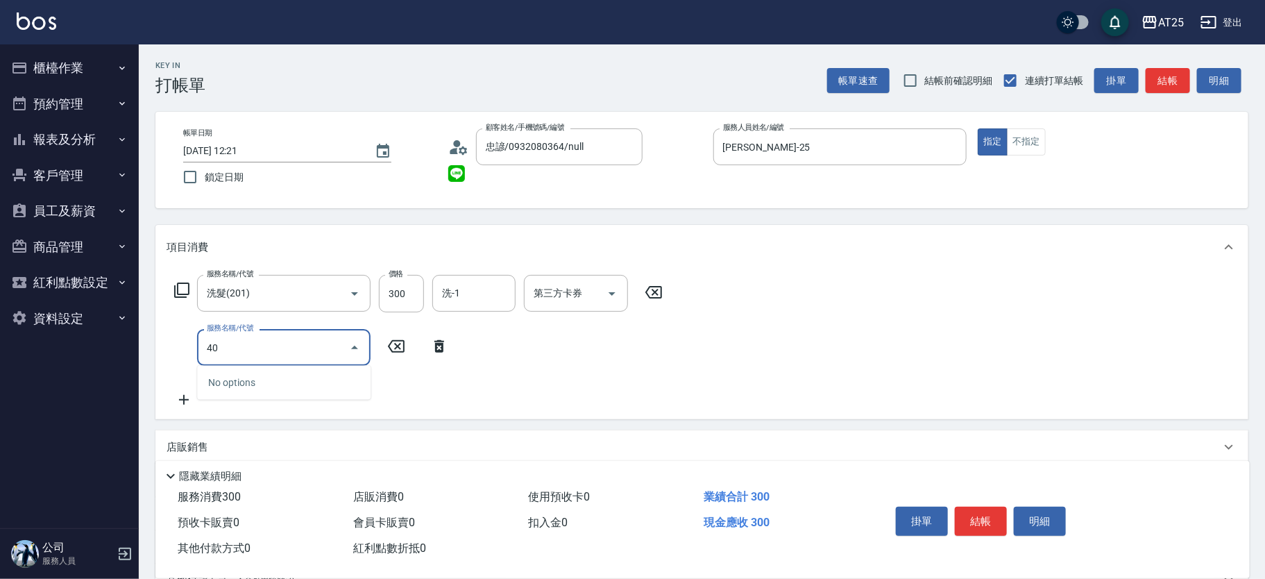
type input "401"
type input "60"
type input "剪髮(401)"
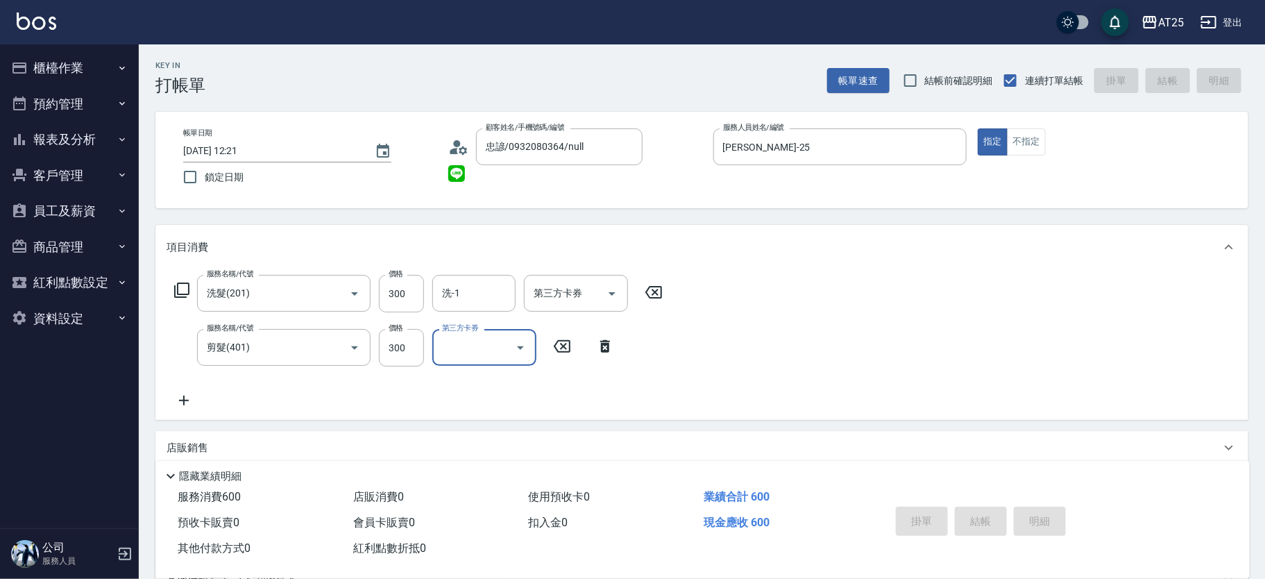
type input "[DATE] 13:00"
type input "0"
